Goal: Find specific page/section: Find specific page/section

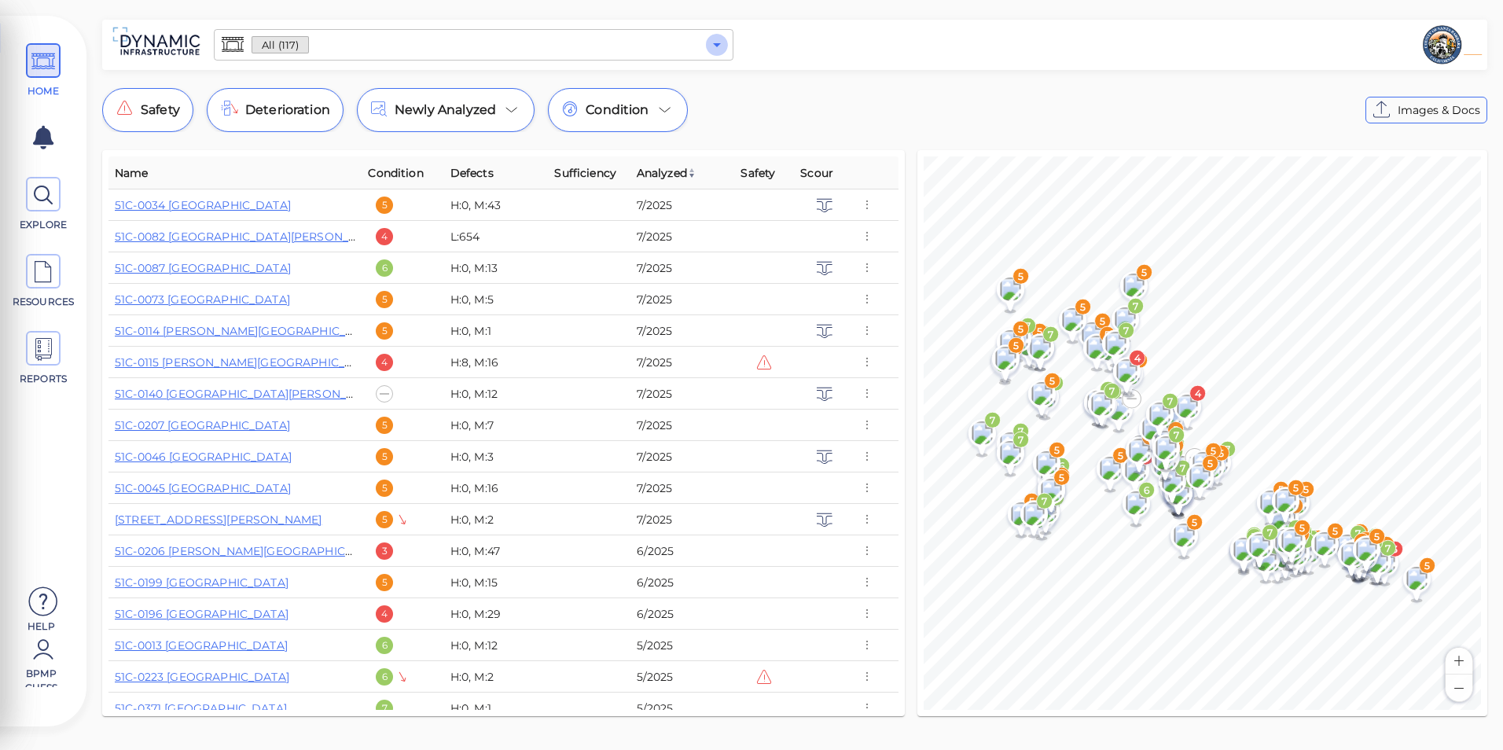
click at [711, 41] on icon "Open" at bounding box center [716, 44] width 19 height 19
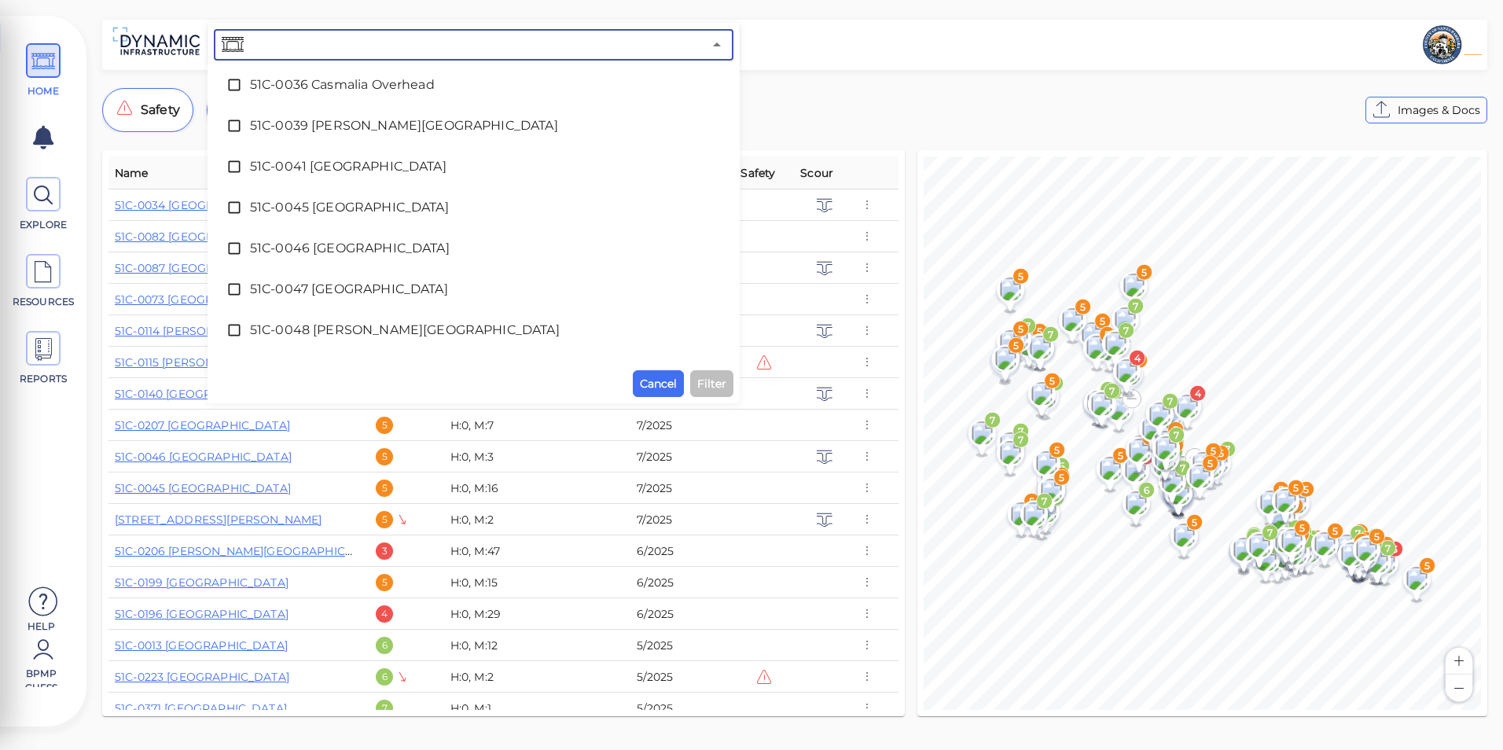
scroll to position [472, 0]
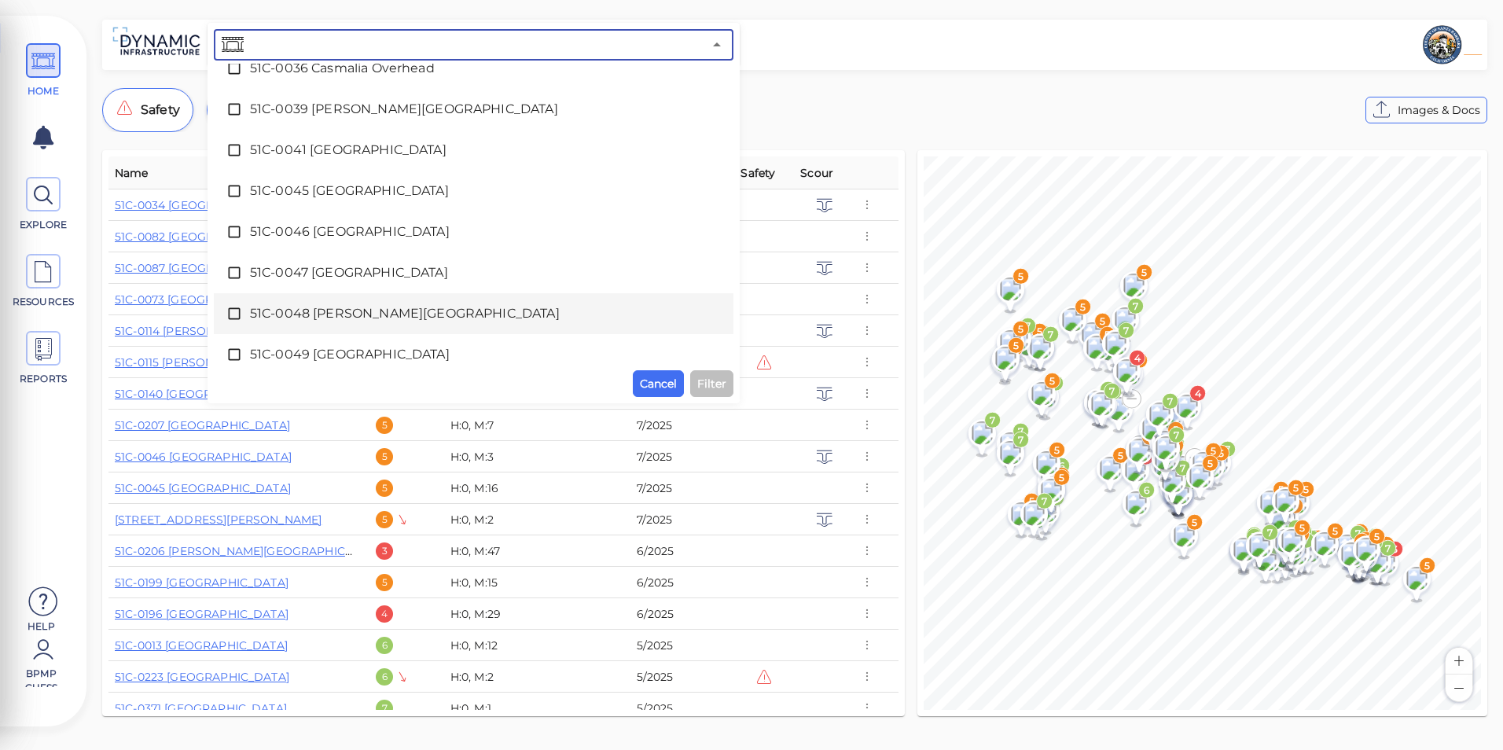
click at [343, 311] on span "51C-0048 [PERSON_NAME][GEOGRAPHIC_DATA]" at bounding box center [473, 313] width 447 height 19
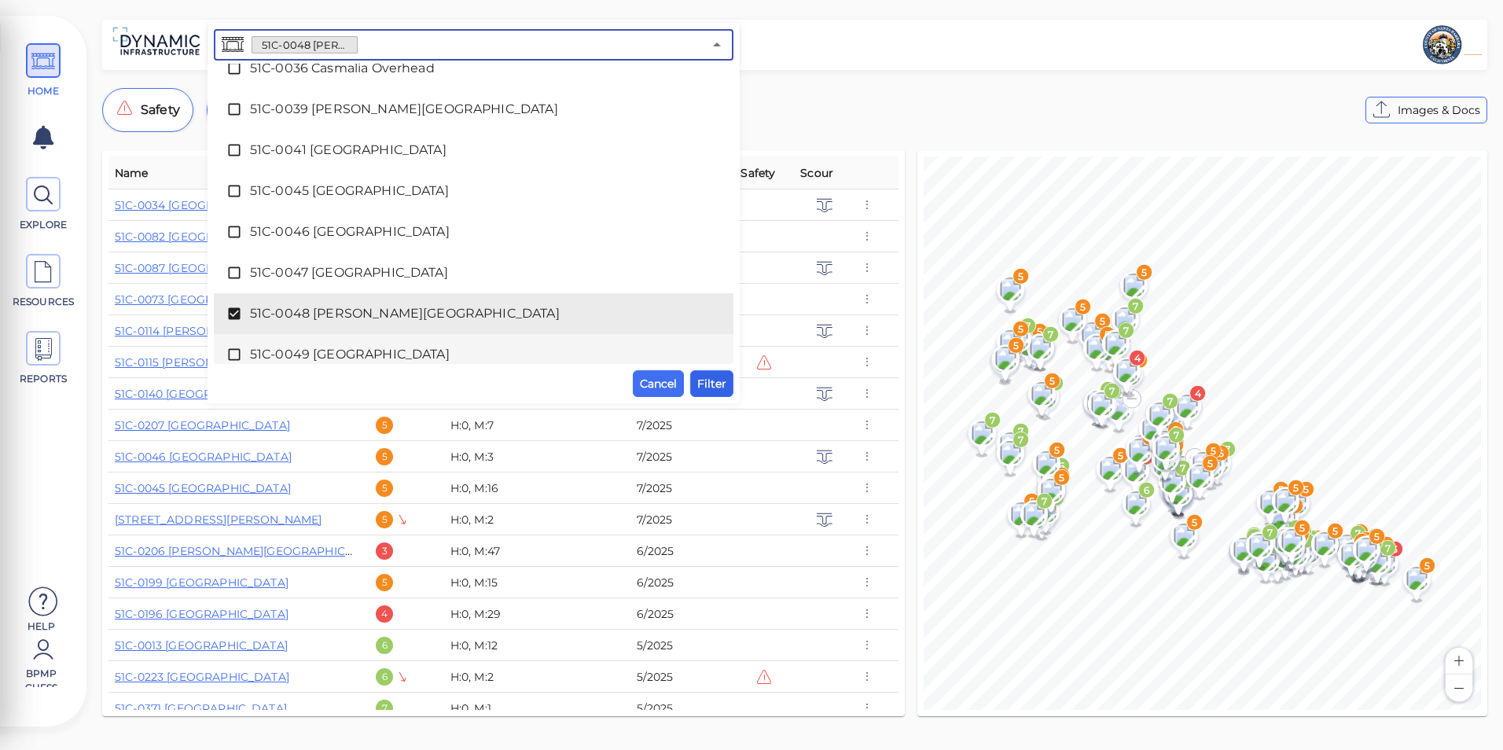
click at [701, 388] on span "Filter" at bounding box center [711, 383] width 29 height 19
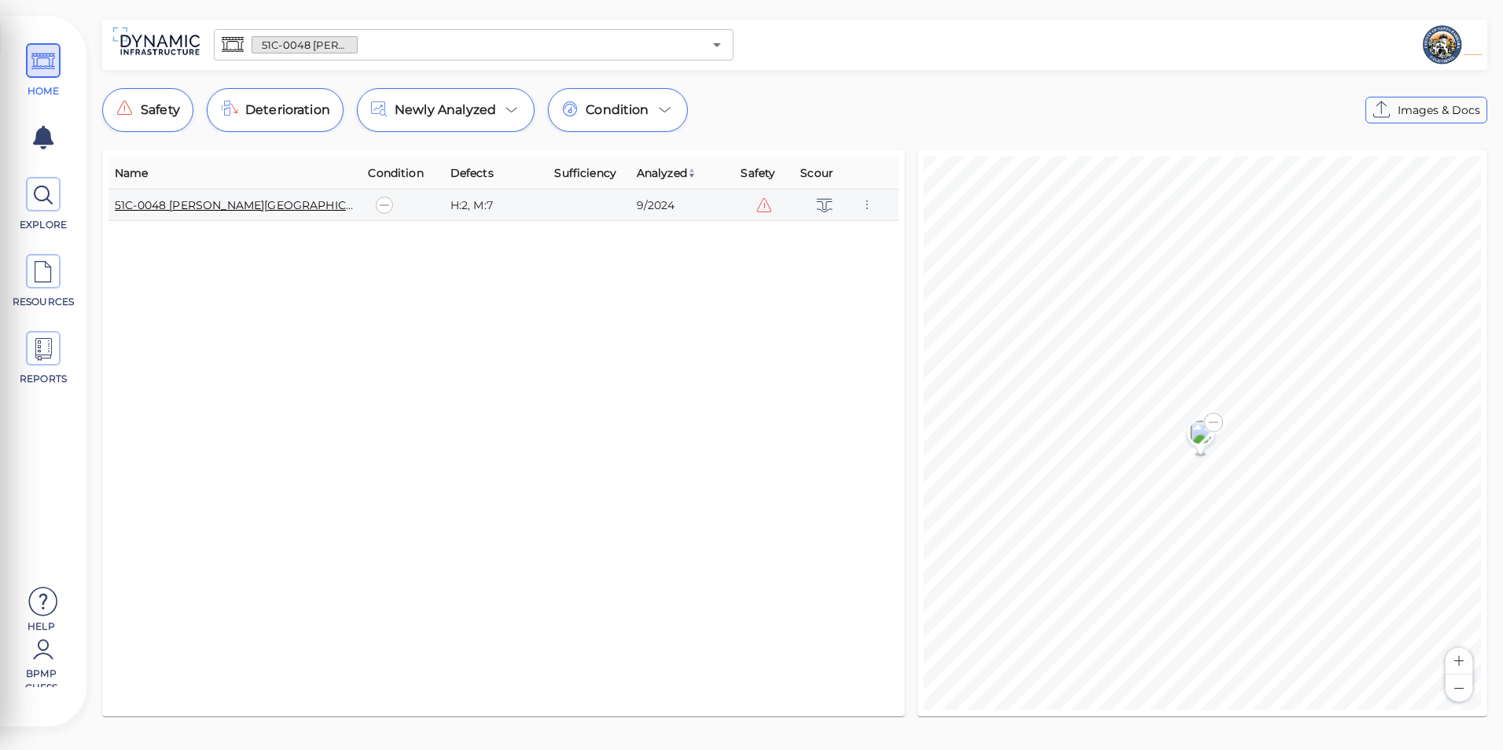
click at [256, 207] on link "51C-0048 [PERSON_NAME][GEOGRAPHIC_DATA]" at bounding box center [251, 205] width 272 height 14
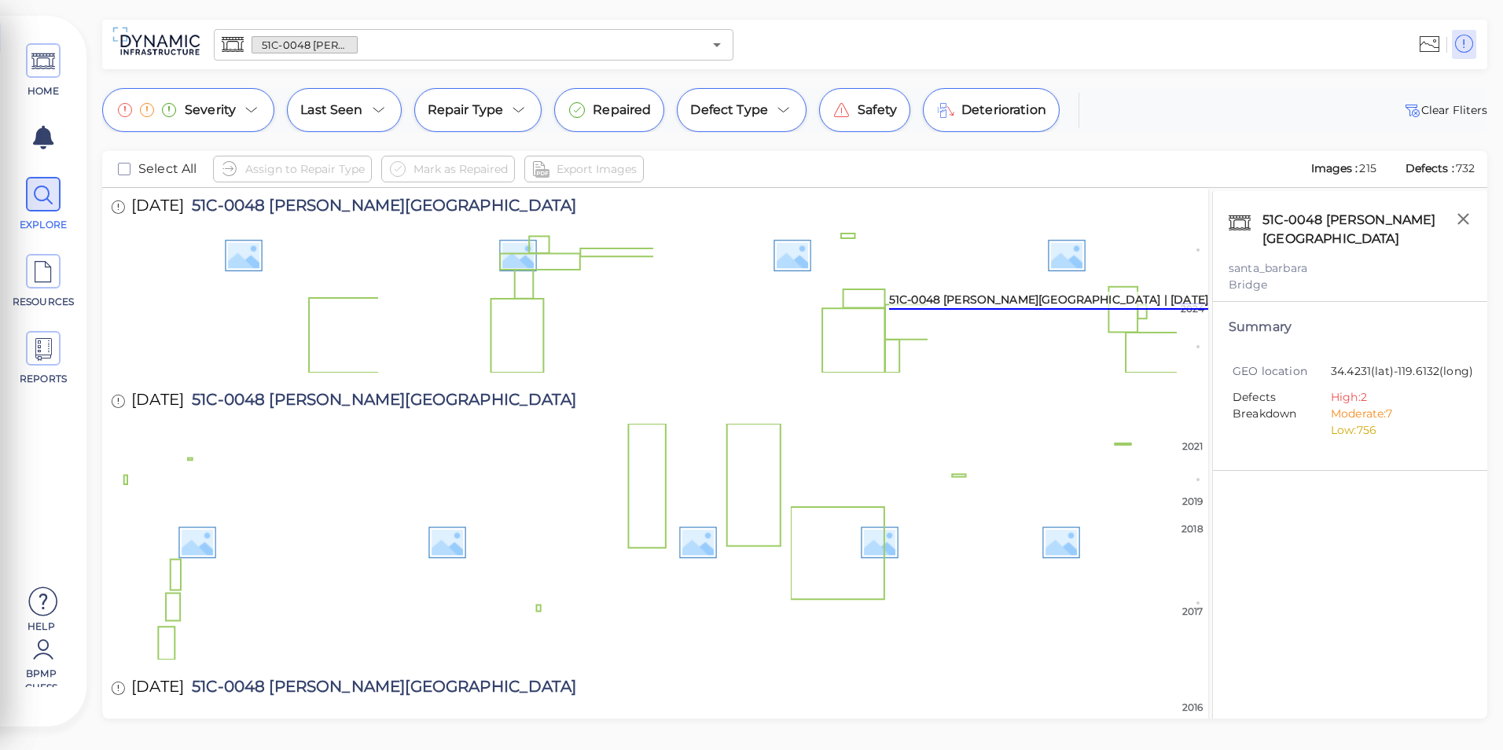
scroll to position [1022, 0]
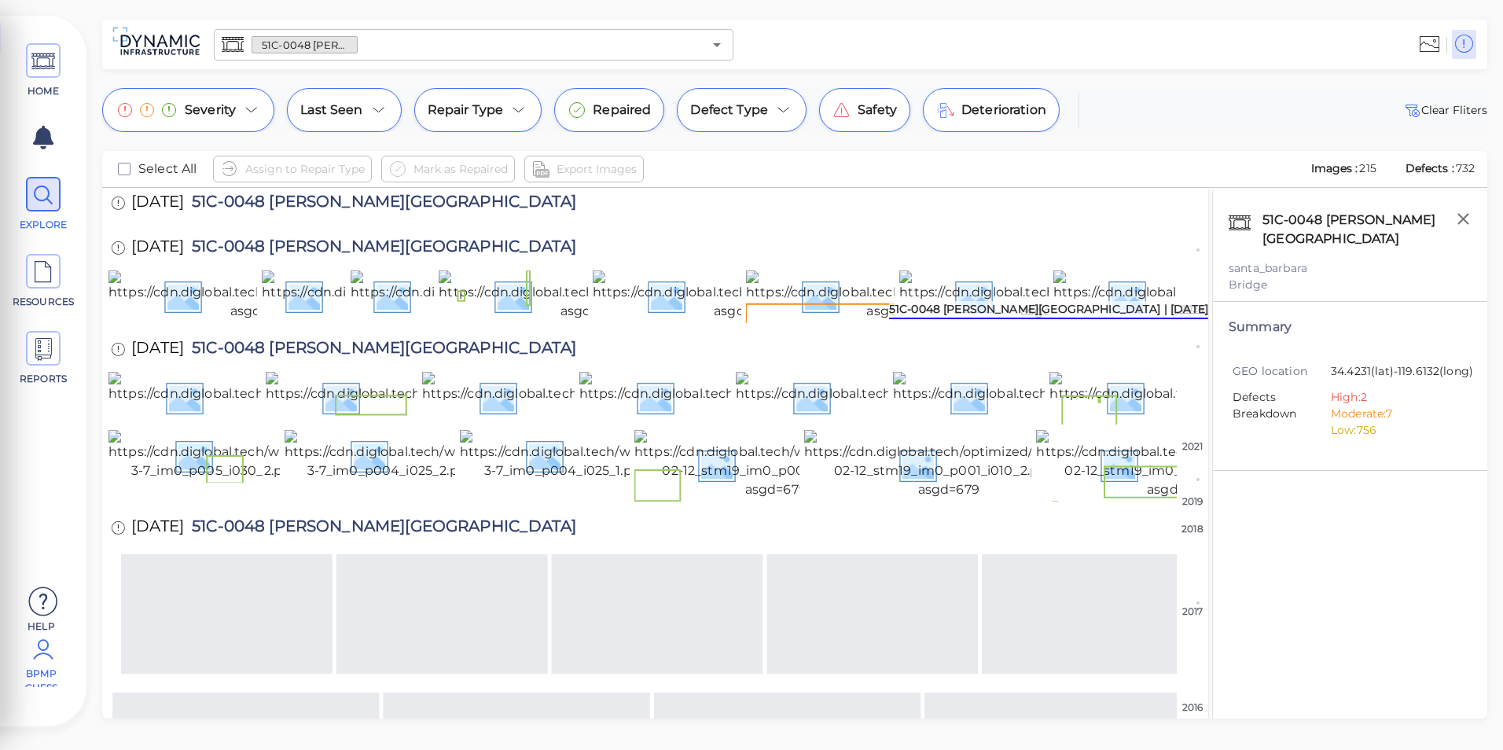
click at [43, 642] on icon at bounding box center [43, 649] width 31 height 47
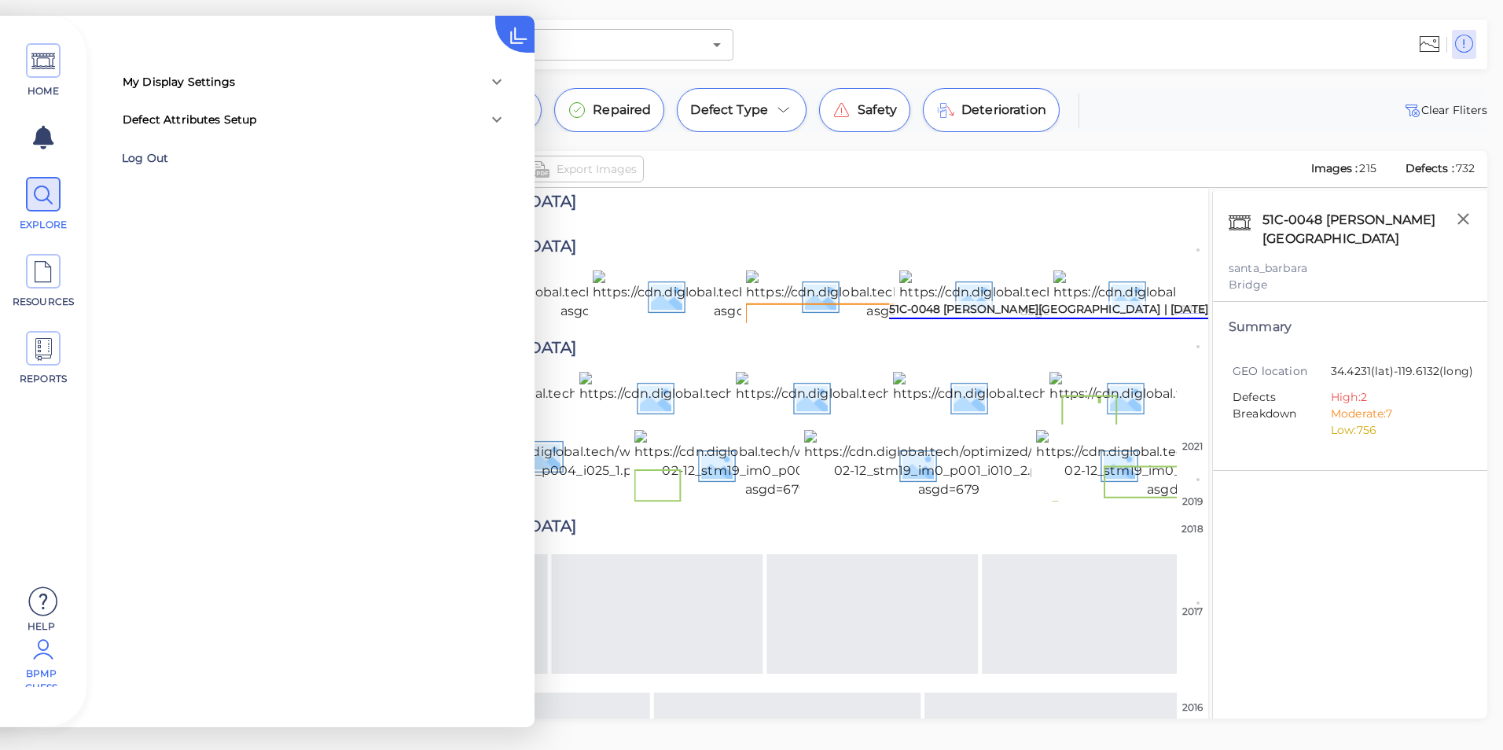
click at [163, 154] on div "Log Out" at bounding box center [224, 158] width 204 height 24
